Goal: Task Accomplishment & Management: Manage account settings

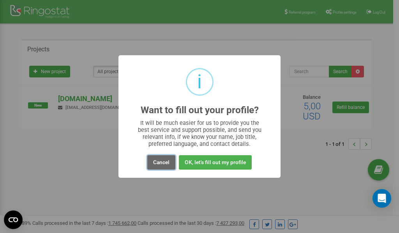
click at [163, 164] on button "Cancel" at bounding box center [161, 162] width 28 height 14
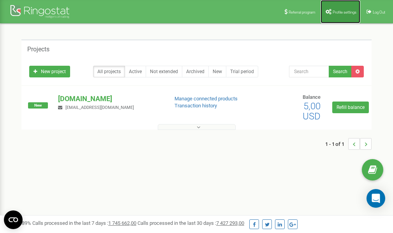
click at [346, 14] on link "Profile settings" at bounding box center [340, 11] width 40 height 23
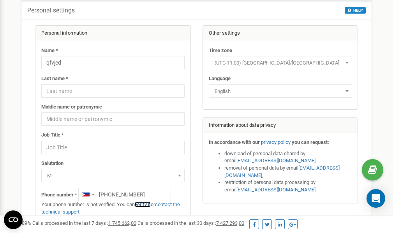
click at [146, 204] on link "verify it" at bounding box center [143, 205] width 16 height 6
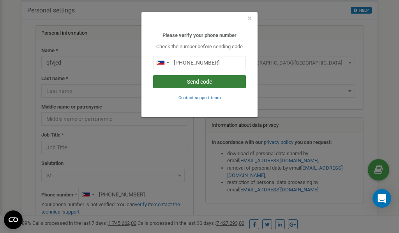
click at [195, 83] on button "Send code" at bounding box center [199, 81] width 93 height 13
